Goal: Navigation & Orientation: Find specific page/section

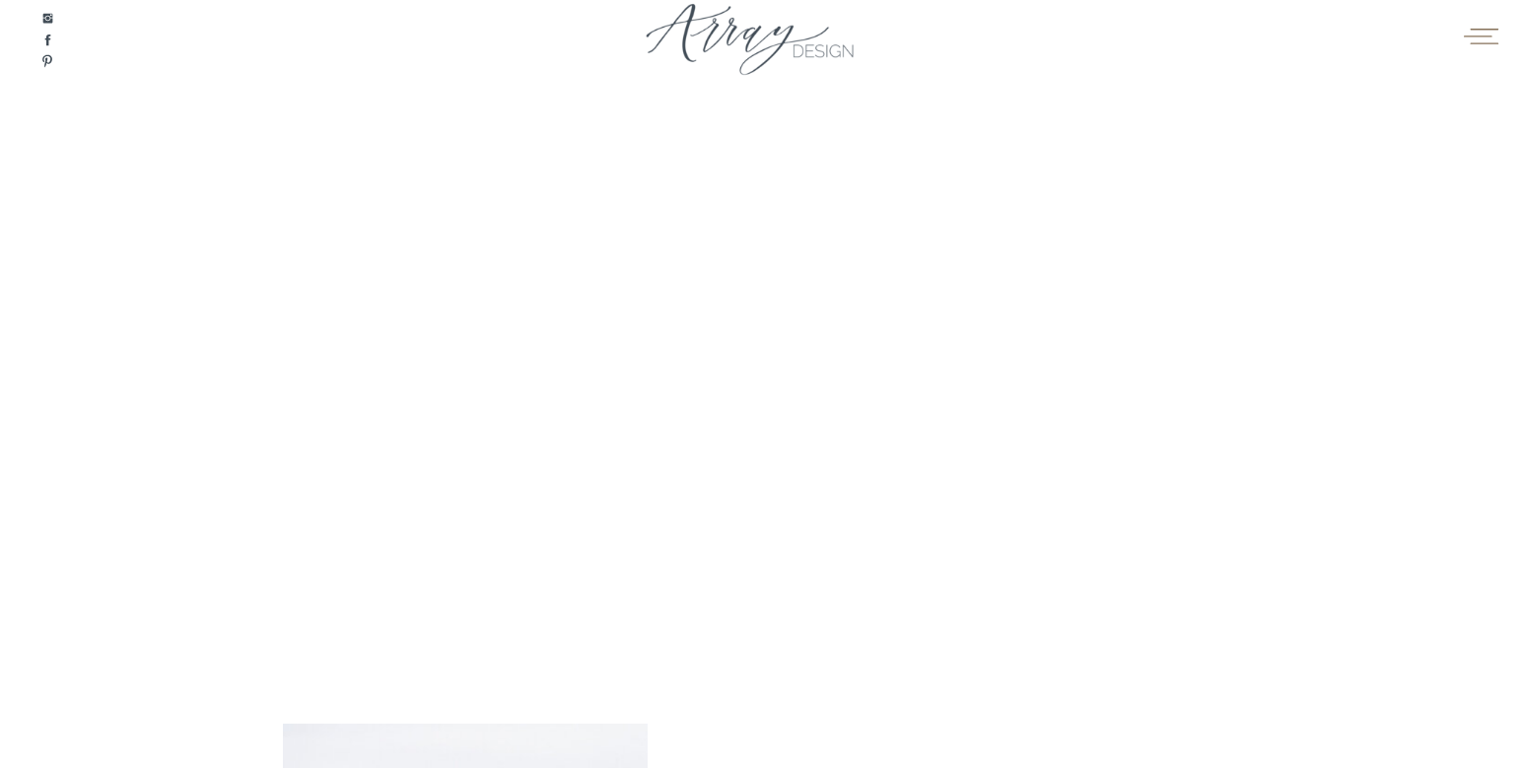
click at [1466, 43] on icon at bounding box center [1481, 36] width 38 height 30
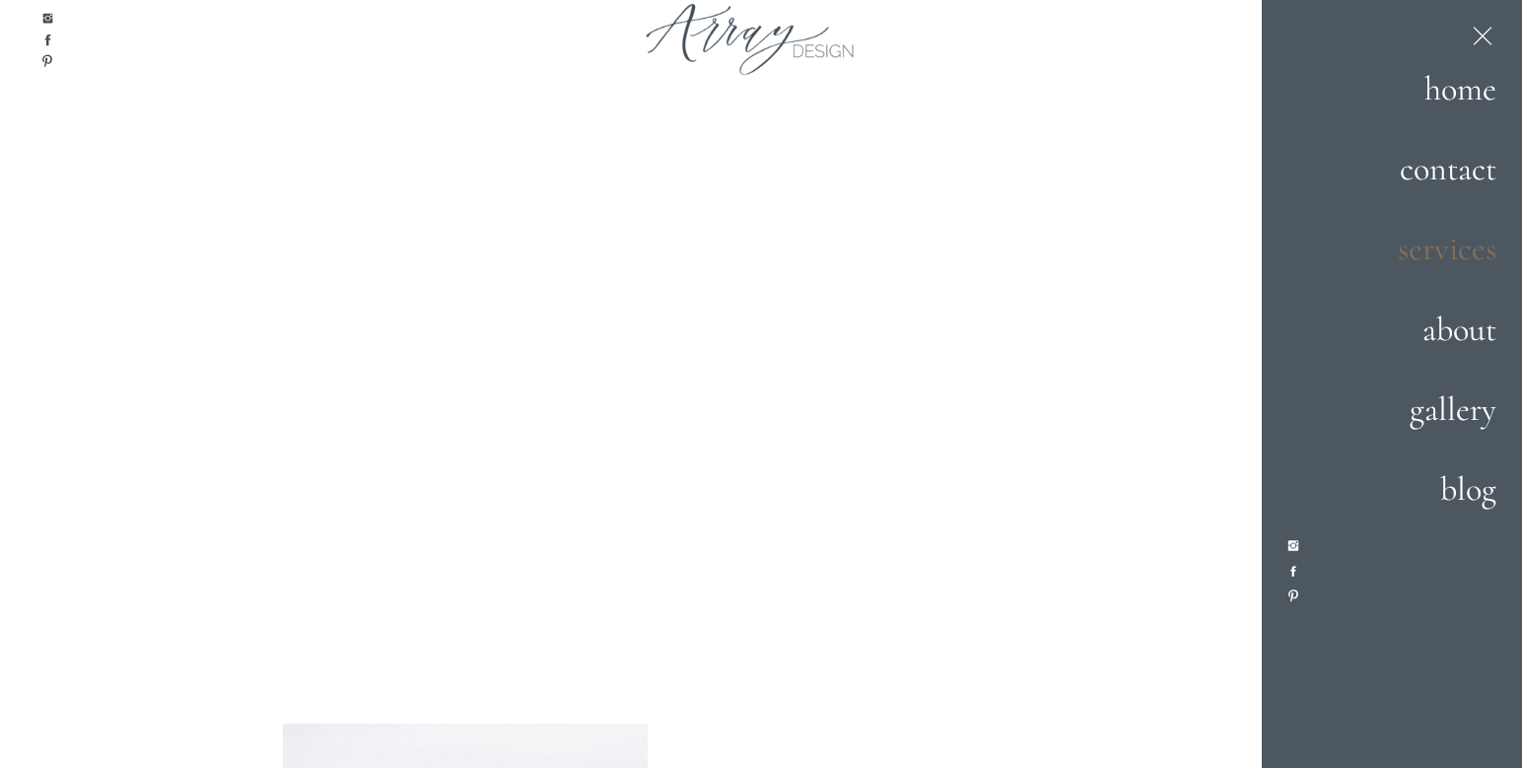
click at [1437, 260] on h2 "services" at bounding box center [1428, 249] width 138 height 53
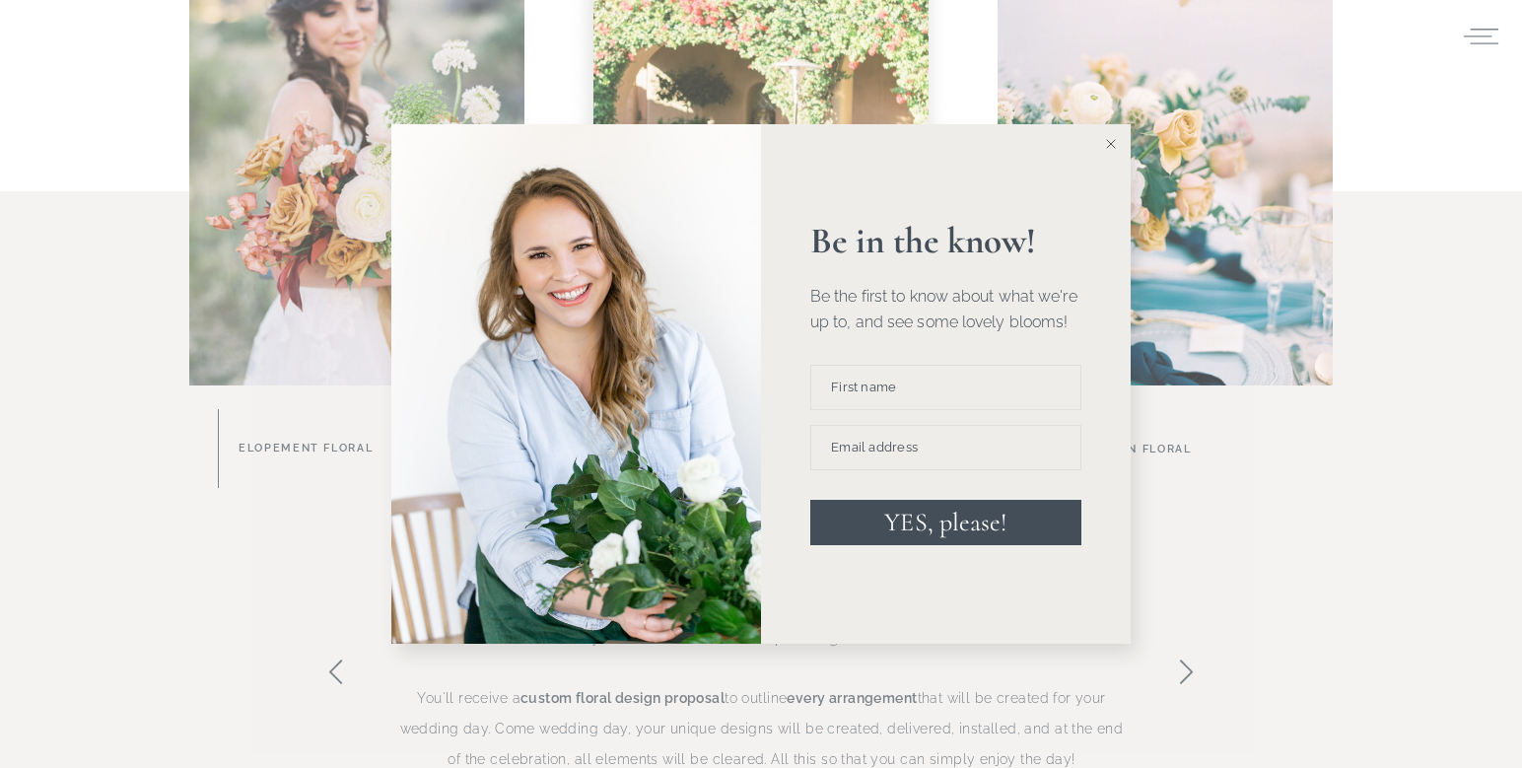
scroll to position [1104, 0]
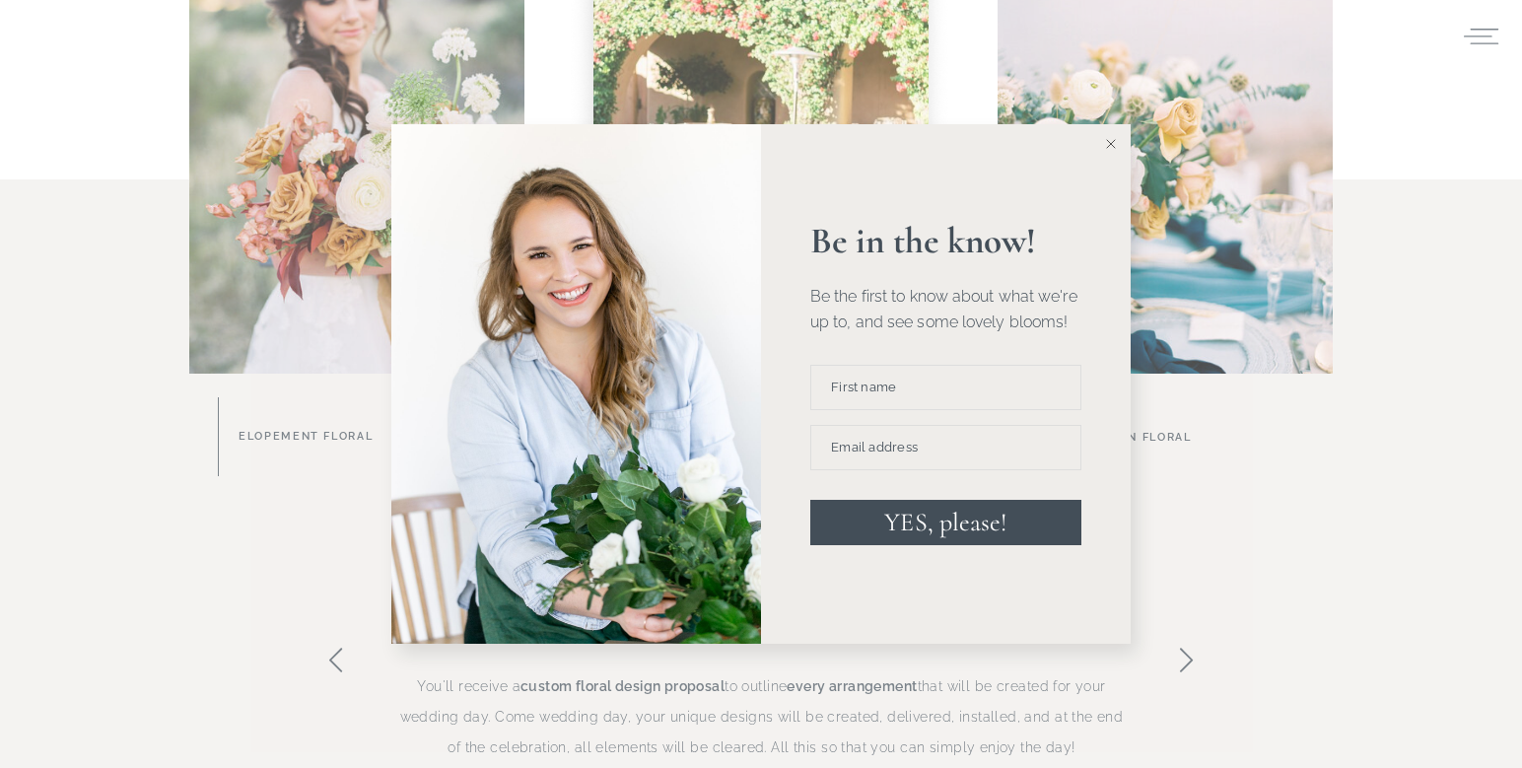
click at [1108, 139] on icon at bounding box center [1111, 144] width 10 height 10
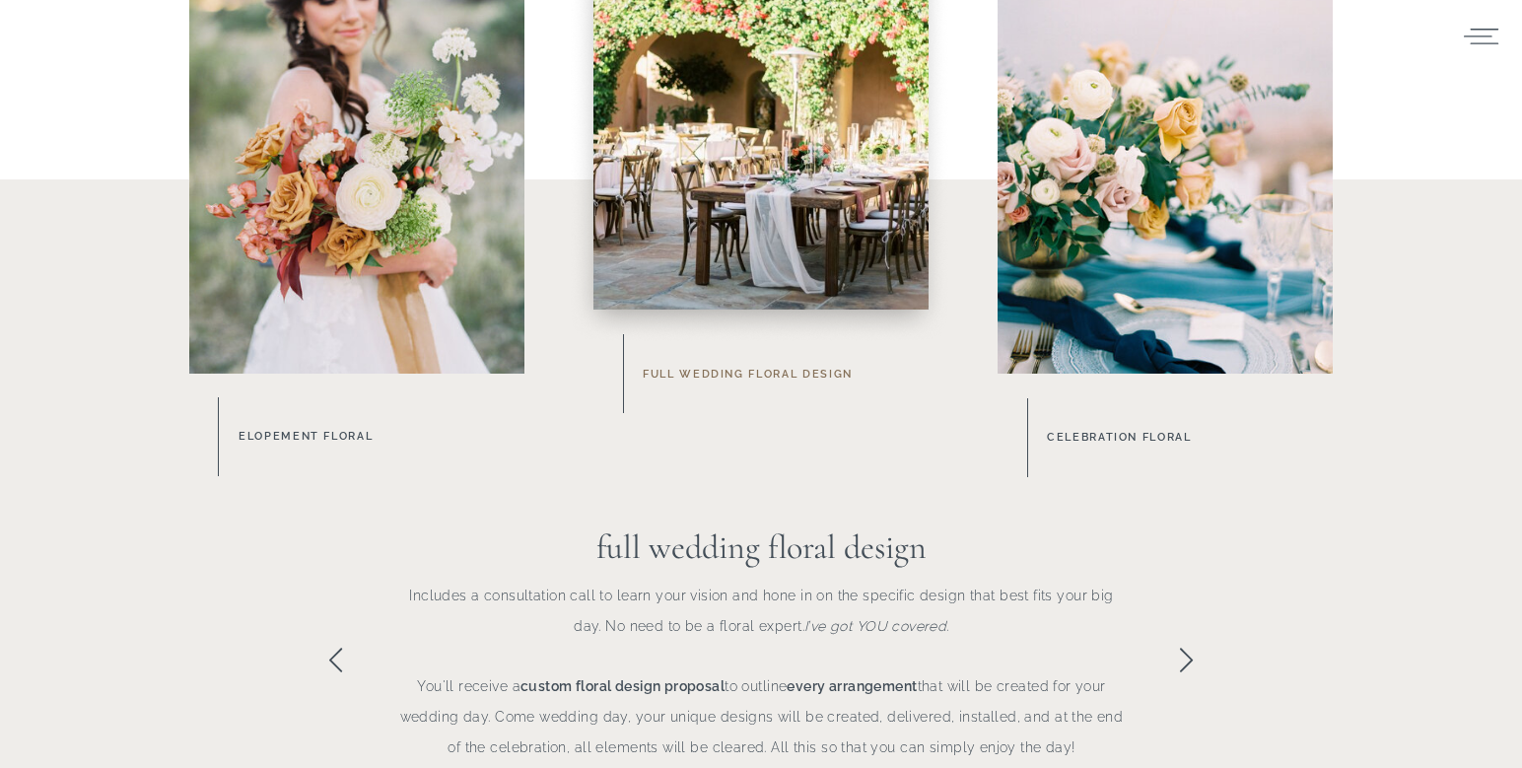
click at [760, 379] on h3 "Full Wedding Floral Design" at bounding box center [798, 374] width 311 height 21
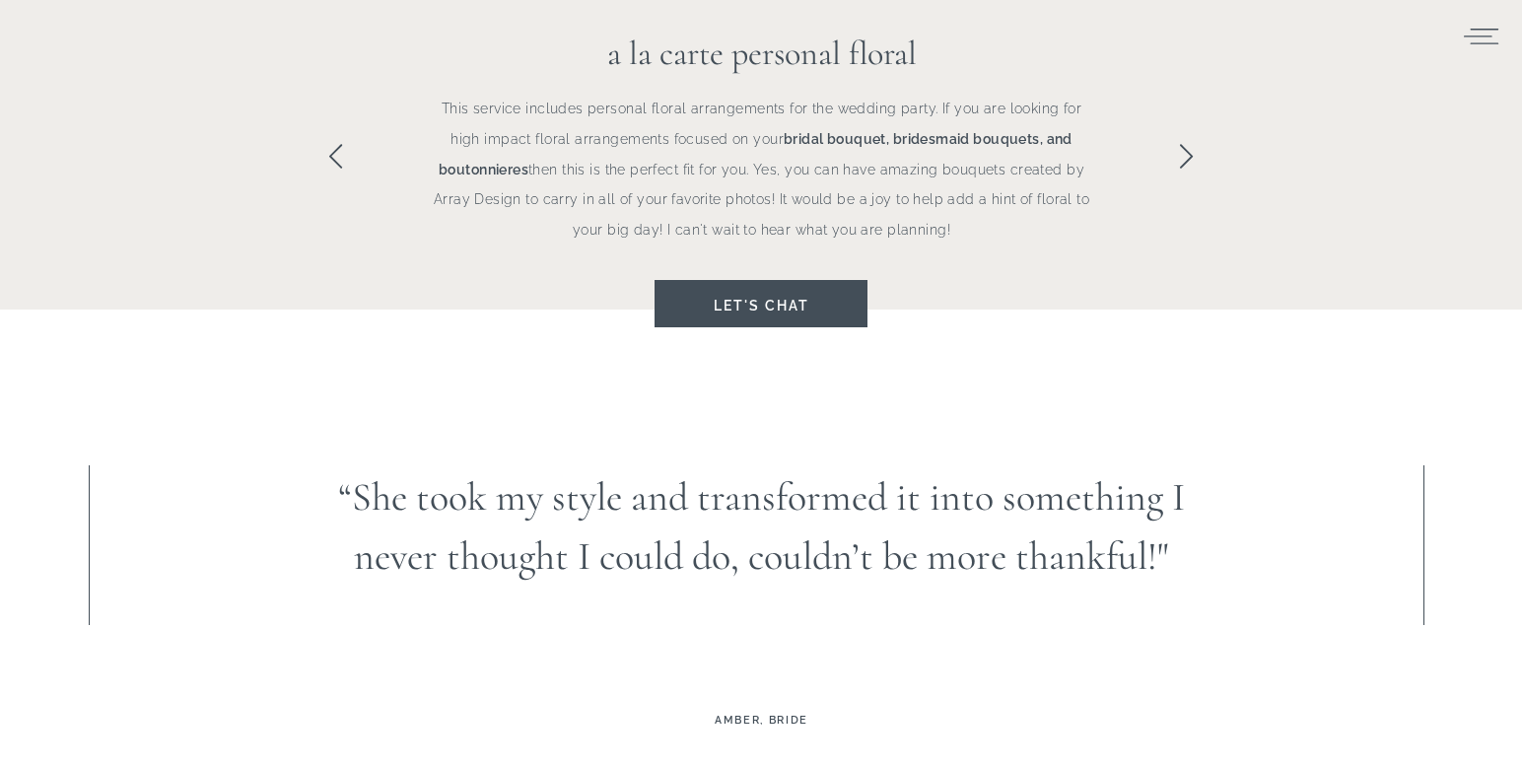
scroll to position [1612, 0]
click at [1182, 148] on icon at bounding box center [1186, 152] width 29 height 29
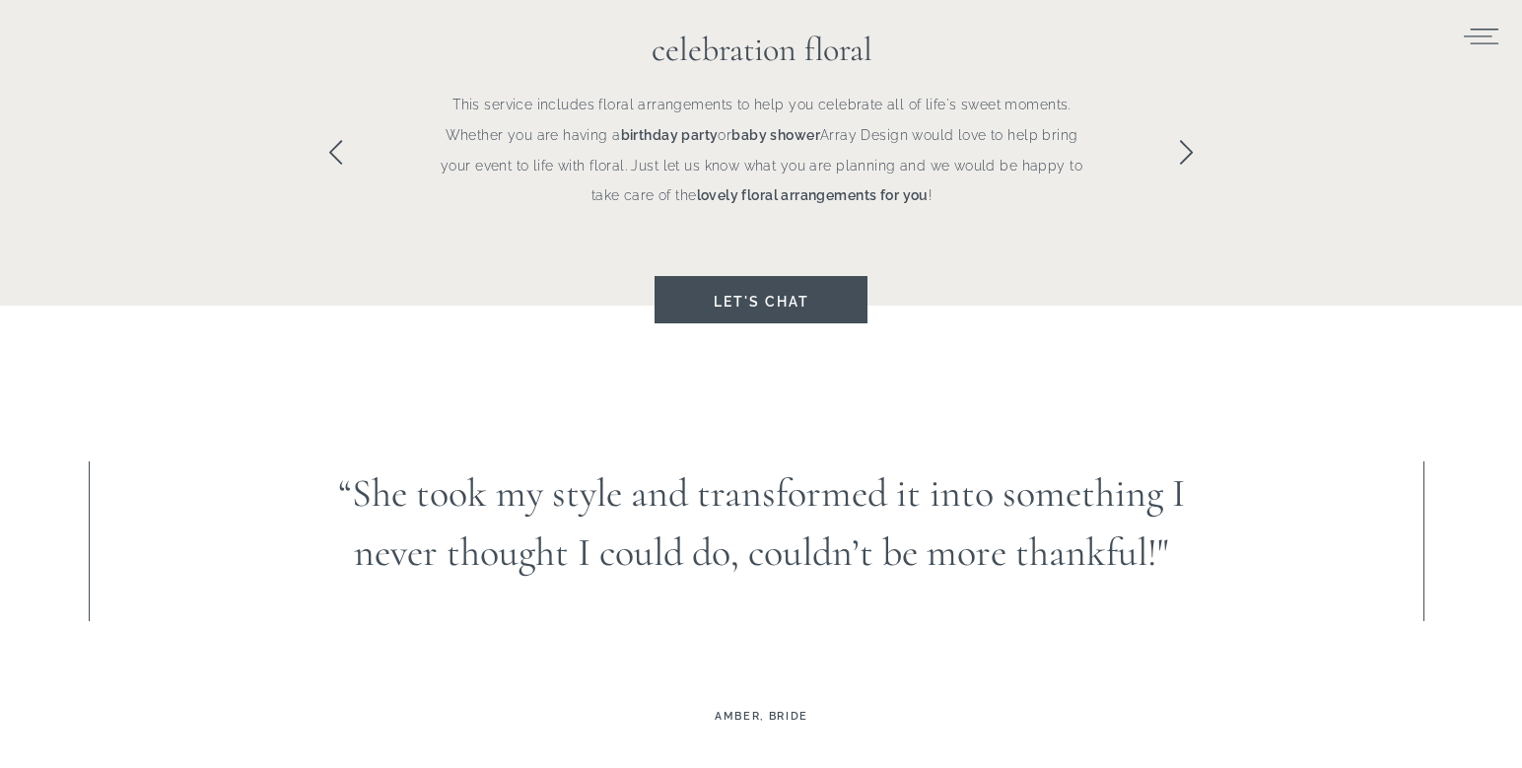
click at [1183, 149] on icon at bounding box center [1186, 152] width 29 height 29
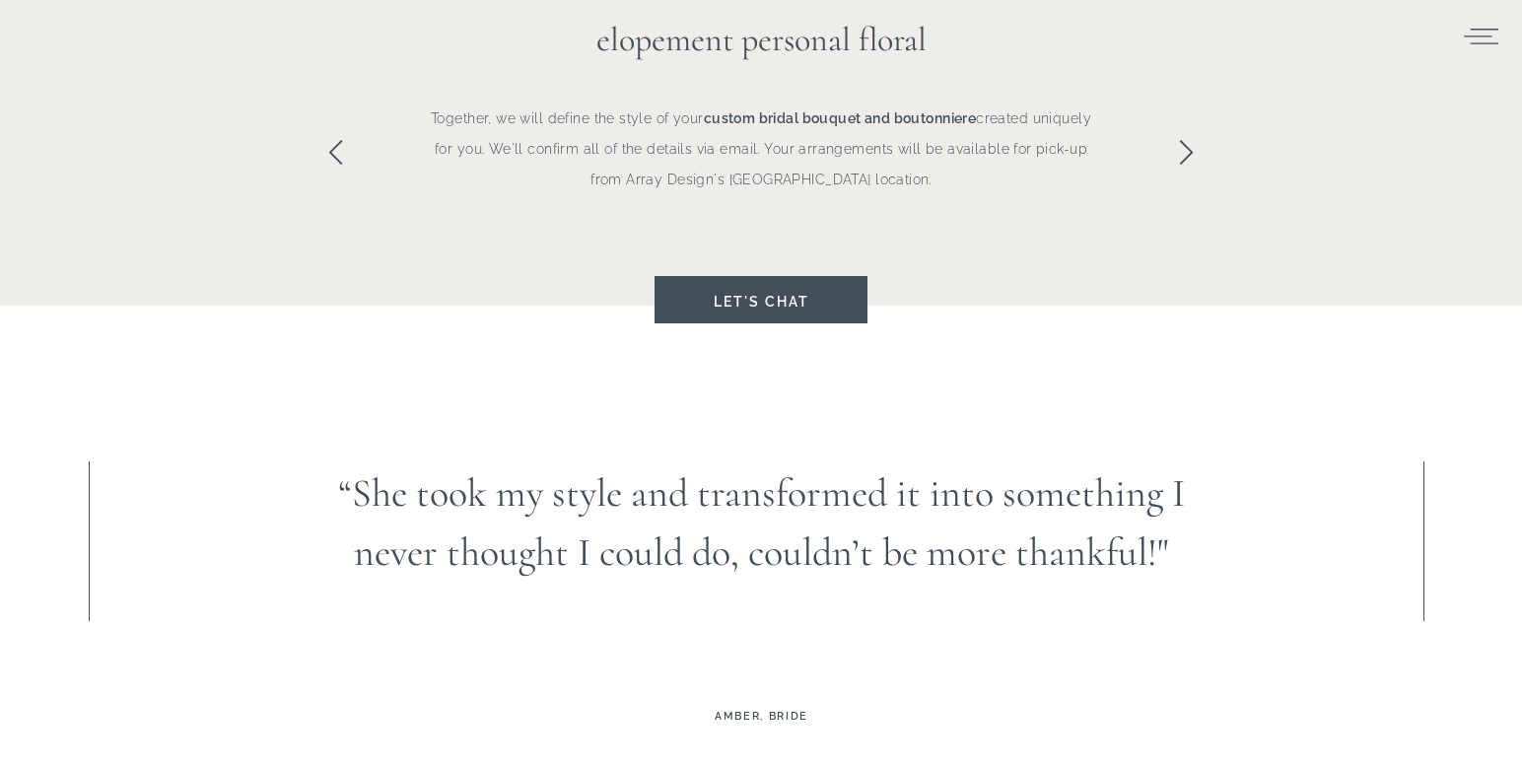
click at [1183, 149] on icon at bounding box center [1186, 152] width 29 height 29
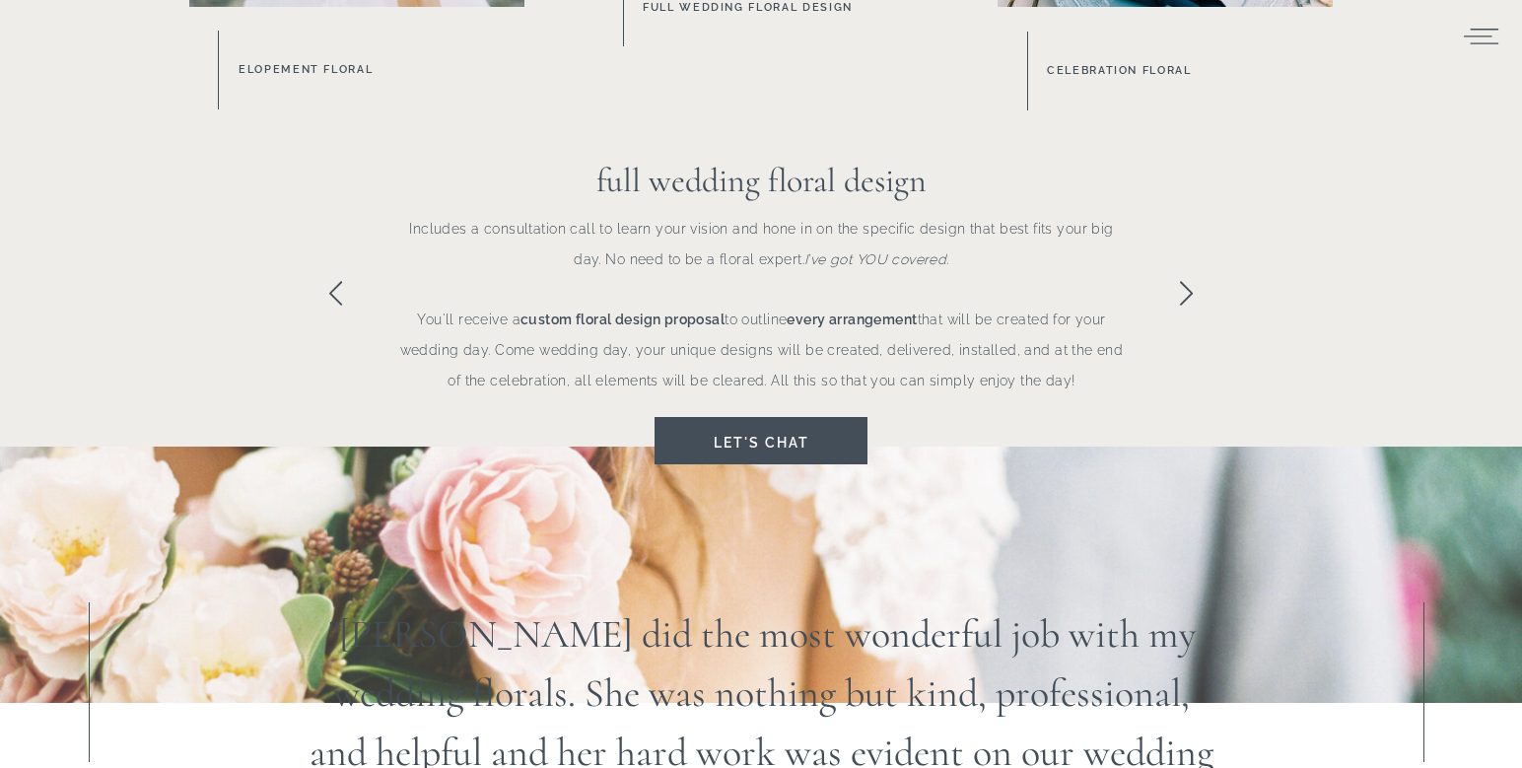
scroll to position [0, 0]
